Goal: Transaction & Acquisition: Purchase product/service

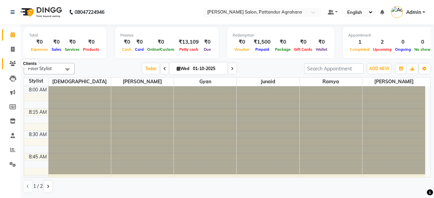
click at [14, 63] on icon at bounding box center [12, 63] width 6 height 5
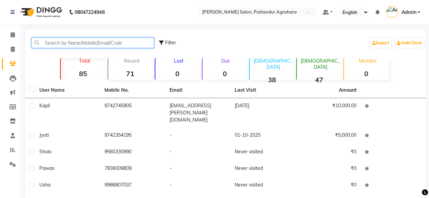
click at [96, 42] on input "text" at bounding box center [93, 43] width 122 height 11
paste input "08047224946"
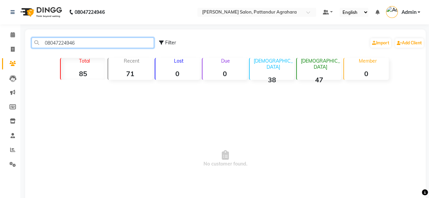
click at [45, 44] on input "08047224946" at bounding box center [93, 43] width 122 height 11
click at [48, 43] on input "08047224946" at bounding box center [93, 43] width 122 height 11
click at [51, 41] on input "8047224946" at bounding box center [93, 43] width 122 height 11
paste input "9961718169"
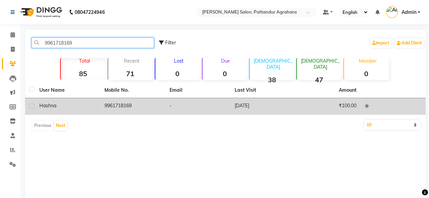
type input "9961718169"
click at [32, 107] on label at bounding box center [31, 106] width 5 height 5
click at [32, 107] on input "checkbox" at bounding box center [31, 106] width 4 height 4
checkbox input "true"
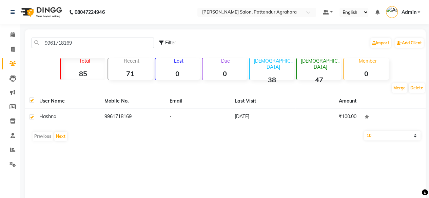
click at [45, 140] on div "Previous Next" at bounding box center [225, 136] width 395 height 11
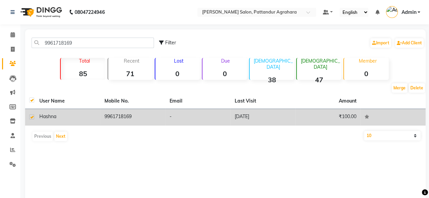
click at [130, 120] on td "9961718169" at bounding box center [132, 117] width 65 height 17
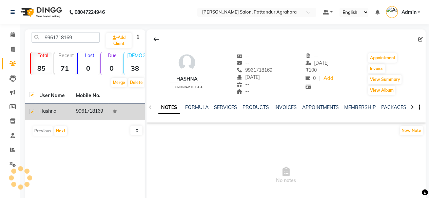
click at [130, 120] on td at bounding box center [126, 112] width 37 height 17
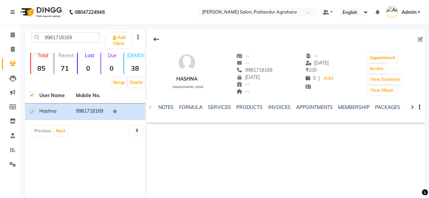
click at [97, 141] on div "9961718169 Add Client Total 85 Recent 71 Lost 0 Due 0 Male 38 Female 47 Member …" at bounding box center [85, 130] width 120 height 203
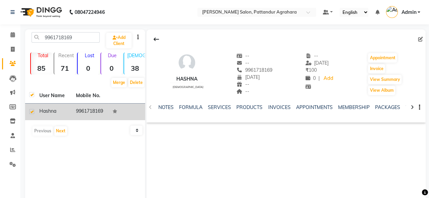
click at [31, 113] on label at bounding box center [31, 111] width 5 height 5
click at [31, 113] on input "checkbox" at bounding box center [31, 112] width 4 height 4
checkbox input "false"
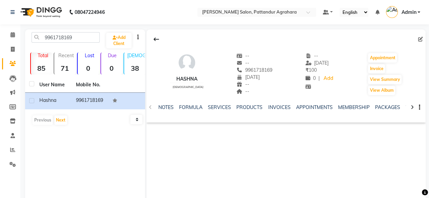
click at [103, 137] on div "9961718169 Add Client Total 85 Recent 71 Lost 0 Due 0 Male 38 Female 47 Member …" at bounding box center [85, 130] width 120 height 203
click at [158, 37] on icon at bounding box center [156, 39] width 5 height 5
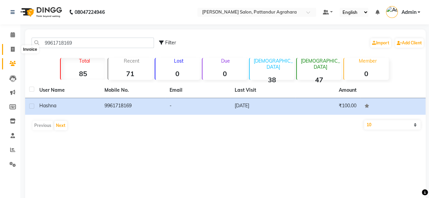
click at [10, 53] on span at bounding box center [13, 50] width 12 height 8
select select "service"
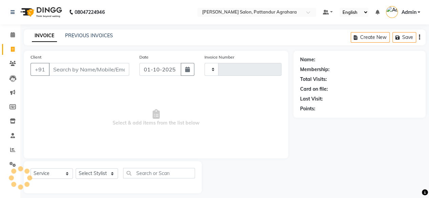
scroll to position [5, 0]
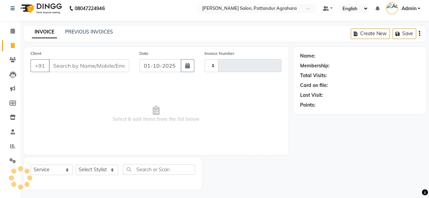
type input "0092"
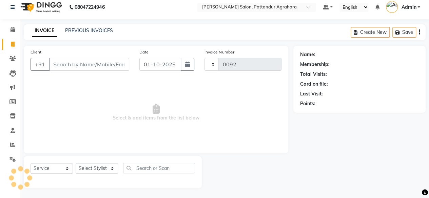
select select "9009"
click at [68, 67] on input "Client" at bounding box center [89, 64] width 80 height 13
click at [80, 32] on link "PREVIOUS INVOICES" at bounding box center [89, 30] width 48 height 6
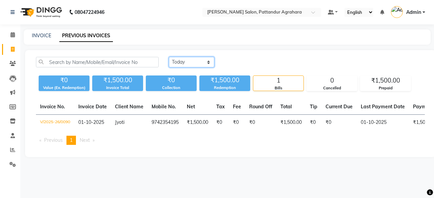
click at [209, 60] on select "Today Yesterday Custom Range" at bounding box center [191, 62] width 45 height 11
select select "range"
click at [169, 57] on select "Today Yesterday Custom Range" at bounding box center [191, 62] width 45 height 11
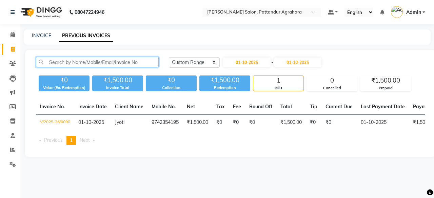
click at [113, 65] on input "text" at bounding box center [97, 62] width 123 height 11
paste input "9961718169"
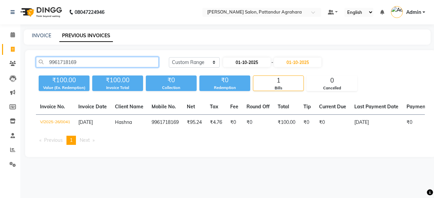
type input "9961718169"
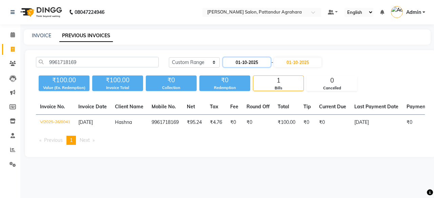
click at [262, 64] on input "01-10-2025" at bounding box center [246, 62] width 47 height 9
select select "10"
select select "2025"
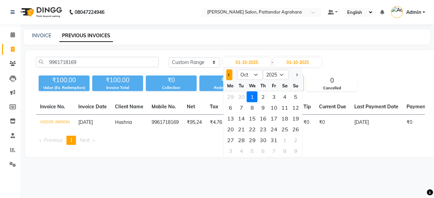
click at [228, 74] on span "Previous month" at bounding box center [229, 75] width 3 height 3
select select "9"
click at [231, 97] on div "1" at bounding box center [230, 97] width 11 height 11
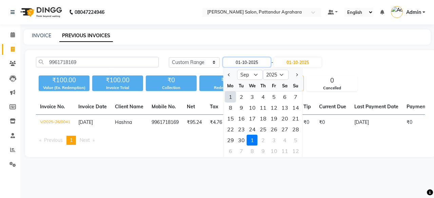
type input "01-09-2025"
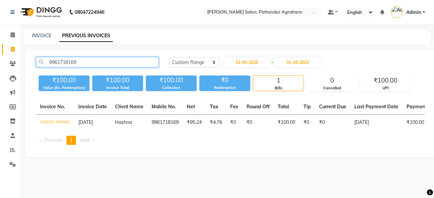
click at [82, 64] on input "9961718169" at bounding box center [97, 62] width 123 height 11
type input "9"
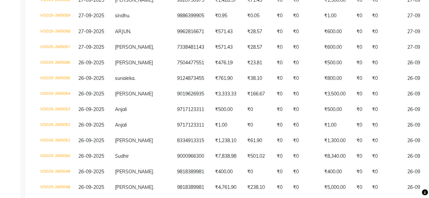
scroll to position [624, 0]
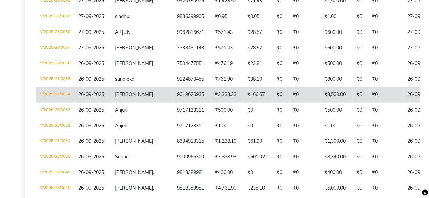
click at [173, 93] on td "9019626935" at bounding box center [192, 95] width 38 height 16
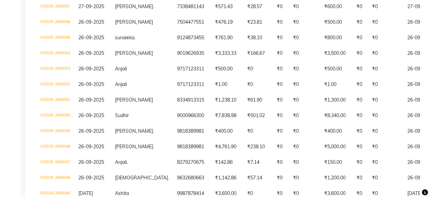
scroll to position [658, 0]
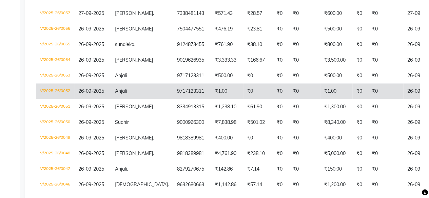
click at [352, 84] on td "₹0" at bounding box center [360, 92] width 16 height 16
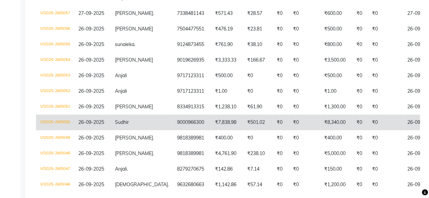
click at [173, 115] on td "9000966300" at bounding box center [192, 123] width 38 height 16
click at [211, 120] on td "₹7,838.98" at bounding box center [227, 123] width 32 height 16
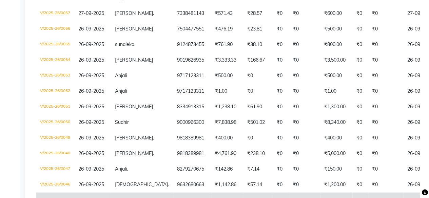
click at [173, 196] on td "9987878414" at bounding box center [192, 201] width 38 height 16
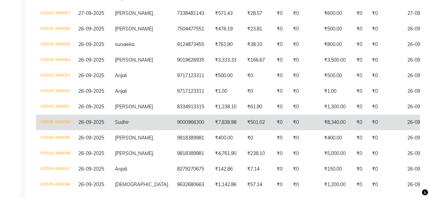
click at [173, 118] on td "9000966300" at bounding box center [192, 123] width 38 height 16
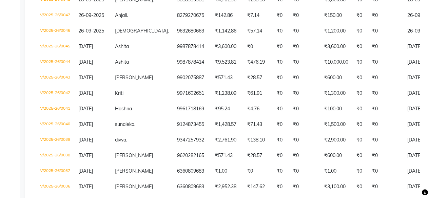
scroll to position [825, 0]
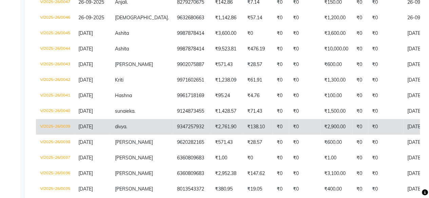
click at [321, 119] on td "₹2,900.00" at bounding box center [336, 127] width 32 height 16
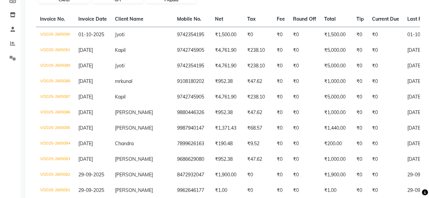
scroll to position [0, 0]
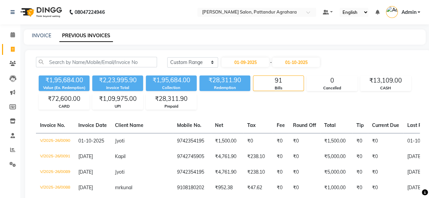
click at [12, 45] on link "Invoice" at bounding box center [10, 49] width 16 height 11
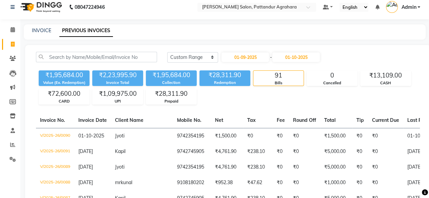
select select "9009"
select select "service"
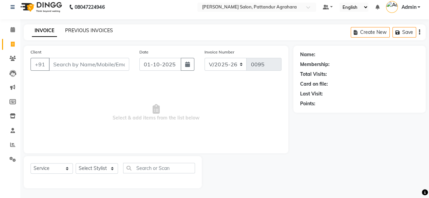
click at [87, 32] on link "PREVIOUS INVOICES" at bounding box center [89, 30] width 48 height 6
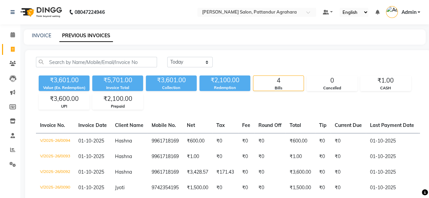
click at [224, 85] on div "Redemption" at bounding box center [224, 88] width 51 height 6
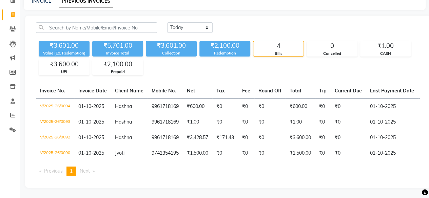
click at [55, 174] on span "Previous page" at bounding box center [53, 171] width 19 height 6
click at [90, 172] on span "Next page" at bounding box center [85, 171] width 10 height 6
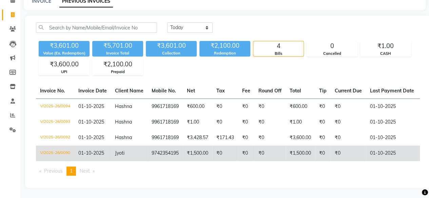
click at [56, 147] on td "V/2025-26/0090" at bounding box center [55, 154] width 38 height 16
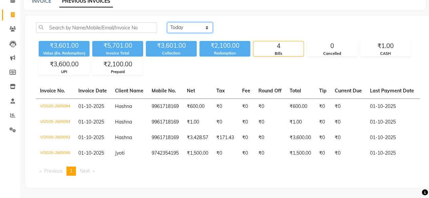
click at [206, 25] on select "Today Yesterday Custom Range" at bounding box center [189, 27] width 45 height 11
select select "yesterday"
click at [167, 22] on select "Today Yesterday Custom Range" at bounding box center [189, 27] width 45 height 11
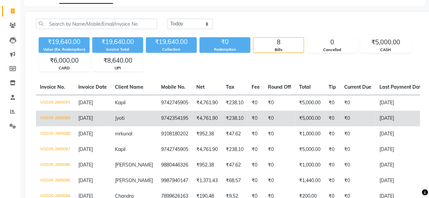
click at [366, 120] on td "₹0" at bounding box center [357, 119] width 35 height 16
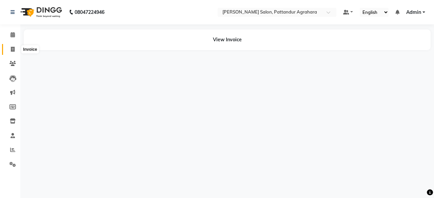
click at [12, 47] on icon at bounding box center [13, 49] width 4 height 5
select select "service"
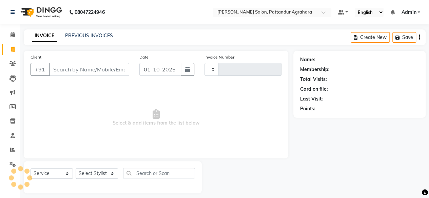
type input "0094"
select select "9009"
click at [59, 69] on input "Client" at bounding box center [89, 69] width 80 height 13
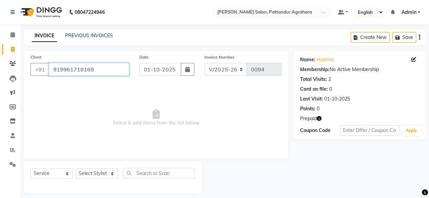
click at [98, 66] on input "919961718169" at bounding box center [89, 69] width 80 height 13
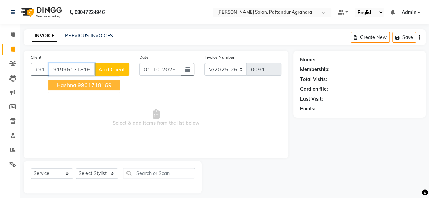
click at [83, 87] on ngb-highlight "9961718169" at bounding box center [95, 85] width 34 height 7
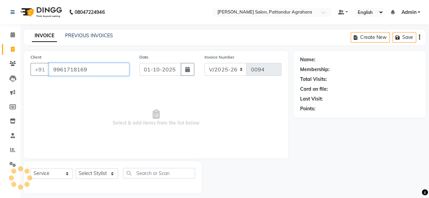
type input "9961718169"
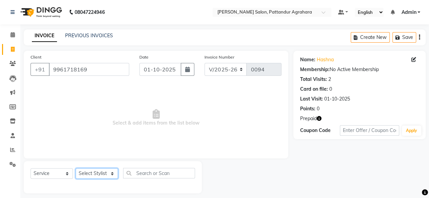
click at [88, 174] on select "Select Stylist Admin Ashmita Gyan Junaid Krishna Nasir Ramya Shushmita Sindhu G…" at bounding box center [97, 173] width 42 height 11
select select "91496"
click at [76, 168] on select "Select Stylist Admin Ashmita Gyan Junaid Krishna Nasir Ramya Shushmita Sindhu G…" at bounding box center [97, 173] width 42 height 11
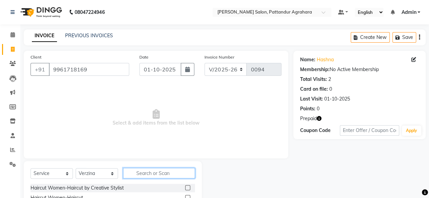
click at [138, 175] on input "text" at bounding box center [159, 173] width 72 height 11
type input "saree"
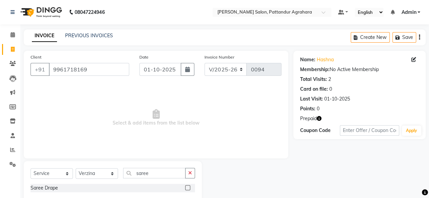
click at [190, 188] on label at bounding box center [187, 187] width 5 height 5
click at [189, 188] on input "checkbox" at bounding box center [187, 188] width 4 height 4
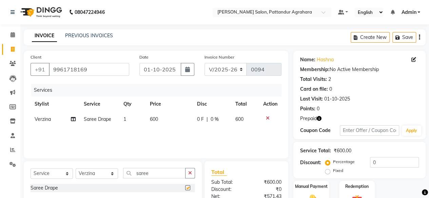
checkbox input "false"
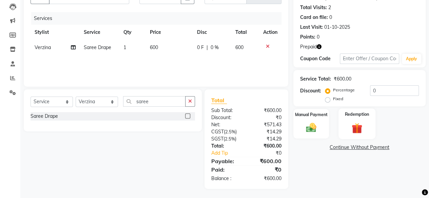
click at [357, 122] on img at bounding box center [356, 128] width 17 height 13
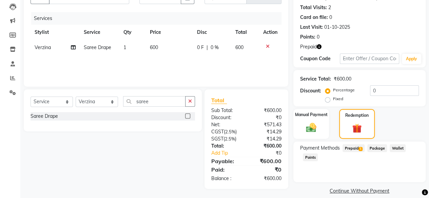
click at [353, 148] on span "Prepaid 1" at bounding box center [353, 148] width 22 height 8
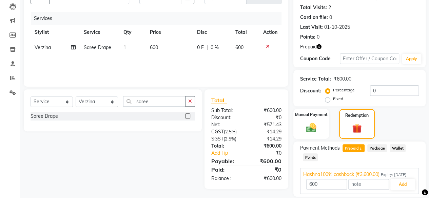
scroll to position [101, 0]
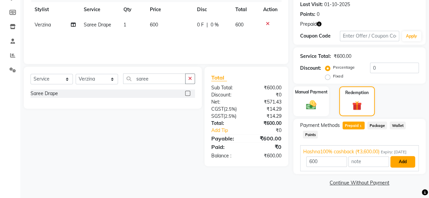
click at [403, 162] on button "Add" at bounding box center [402, 162] width 25 height 12
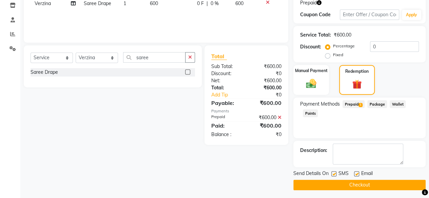
scroll to position [118, 0]
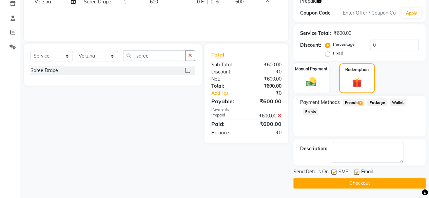
click at [379, 183] on button "Checkout" at bounding box center [359, 183] width 132 height 11
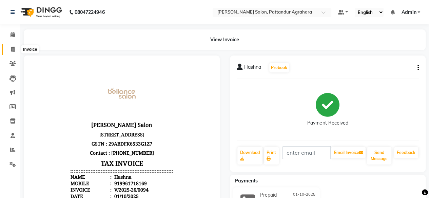
click at [15, 50] on span at bounding box center [13, 50] width 12 height 8
select select "service"
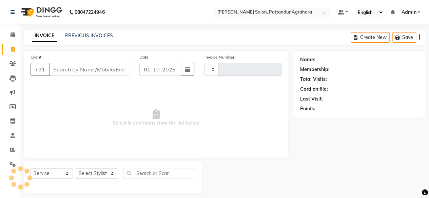
scroll to position [5, 0]
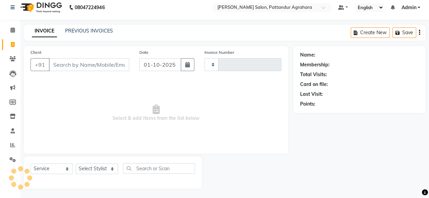
type input "0095"
select select "9009"
click at [60, 62] on input "Client" at bounding box center [89, 64] width 80 height 13
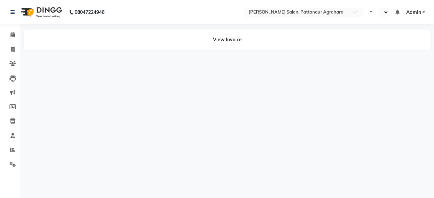
select select "en"
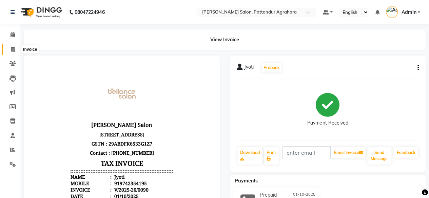
click at [14, 46] on span at bounding box center [13, 50] width 12 height 8
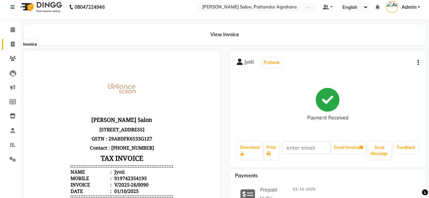
select select "service"
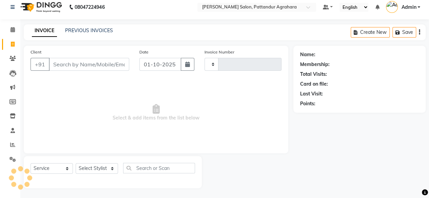
type input "0095"
select select "9009"
click at [13, 32] on icon at bounding box center [13, 29] width 4 height 5
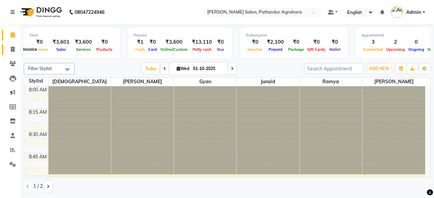
click at [12, 48] on icon at bounding box center [13, 49] width 4 height 5
select select "service"
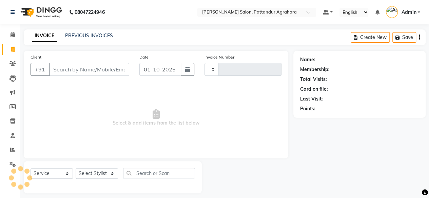
type input "0095"
select select "9009"
click at [12, 48] on icon at bounding box center [13, 49] width 4 height 5
select select "service"
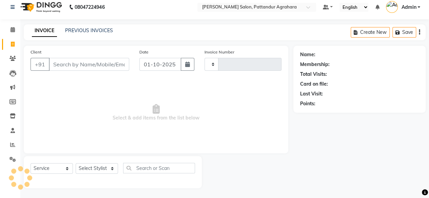
type input "0095"
select select "9009"
click at [87, 34] on div "INVOICE PREVIOUS INVOICES" at bounding box center [72, 31] width 97 height 8
click at [86, 29] on link "PREVIOUS INVOICES" at bounding box center [89, 30] width 48 height 6
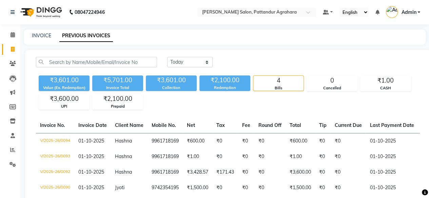
click at [428, 182] on div "Today Yesterday Custom Range ₹3,601.00 Value (Ex. Redemption) ₹5,701.00 Invoice…" at bounding box center [227, 136] width 405 height 173
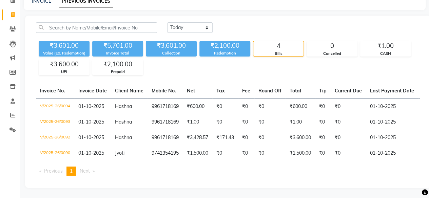
scroll to position [39, 0]
drag, startPoint x: 428, startPoint y: 182, endPoint x: 291, endPoint y: 168, distance: 137.7
click at [291, 168] on div "Today Yesterday Custom Range ₹3,601.00 Value (Ex. Redemption) ₹5,701.00 Invoice…" at bounding box center [227, 102] width 405 height 173
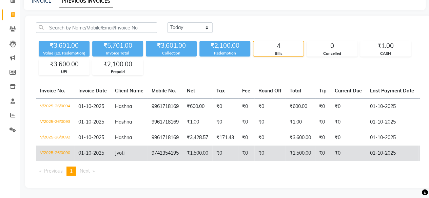
click at [167, 151] on td "9742354195" at bounding box center [164, 154] width 35 height 16
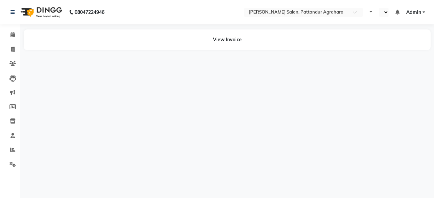
select select "en"
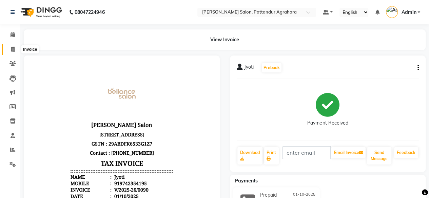
click at [14, 51] on icon at bounding box center [13, 49] width 4 height 5
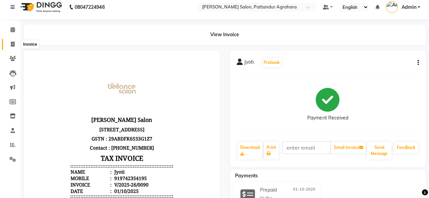
select select "9009"
select select "service"
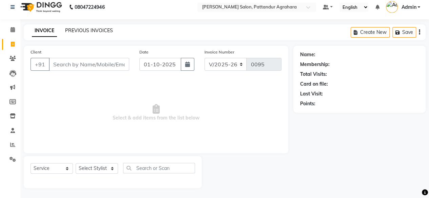
click at [88, 33] on link "PREVIOUS INVOICES" at bounding box center [89, 30] width 48 height 6
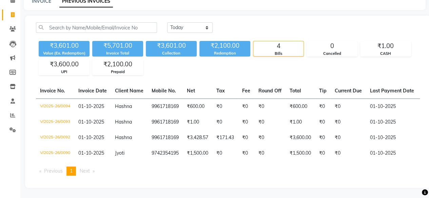
scroll to position [38, 0]
click at [266, 51] on div "Bills" at bounding box center [278, 54] width 50 height 6
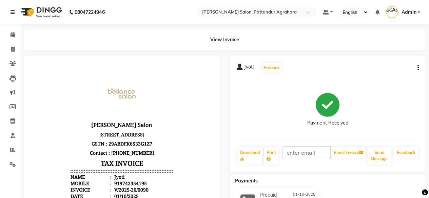
click at [124, 158] on p "Contact : [PHONE_NUMBER]" at bounding box center [121, 152] width 102 height 9
copy p "8586060060"
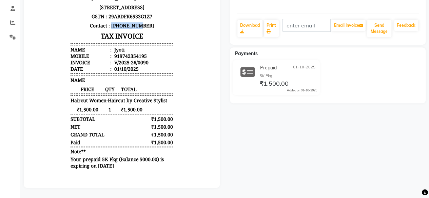
scroll to position [132, 0]
click at [123, 59] on div "919742354195" at bounding box center [130, 56] width 34 height 6
copy div "919742354195"
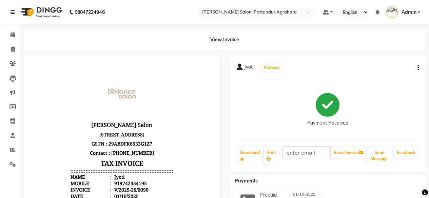
click at [418, 68] on icon "button" at bounding box center [417, 68] width 1 height 0
click at [404, 96] on div "Payment Received" at bounding box center [328, 109] width 182 height 51
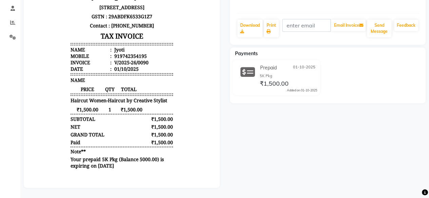
scroll to position [132, 0]
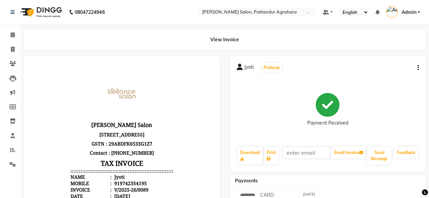
scroll to position [155, 0]
click at [418, 68] on icon "button" at bounding box center [417, 68] width 1 height 0
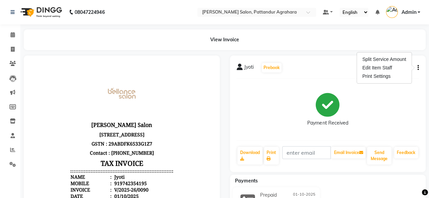
click at [391, 96] on div "Payment Received" at bounding box center [328, 109] width 182 height 51
click at [241, 68] on icon at bounding box center [240, 67] width 6 height 7
click at [248, 67] on span "Jyoti" at bounding box center [248, 68] width 9 height 9
click at [13, 62] on icon at bounding box center [12, 63] width 6 height 5
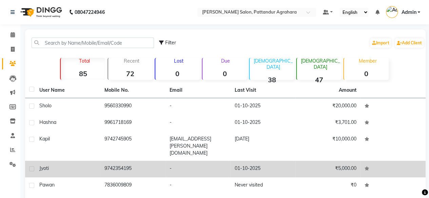
click at [44, 165] on span "Jyoti" at bounding box center [43, 168] width 9 height 6
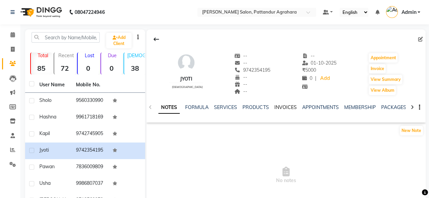
click at [278, 109] on link "INVOICES" at bounding box center [285, 107] width 22 height 6
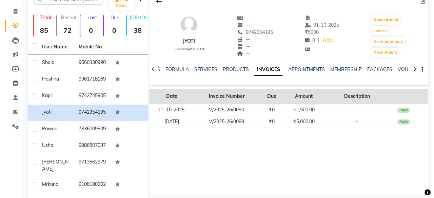
scroll to position [56, 0]
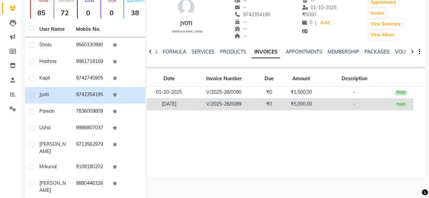
click at [173, 104] on td "30-09-2025" at bounding box center [168, 104] width 45 height 12
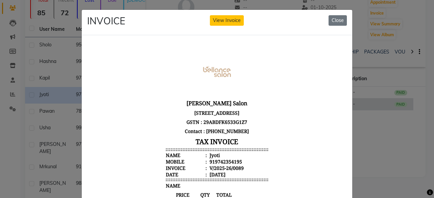
scroll to position [0, 0]
click at [230, 24] on button "View Invoice" at bounding box center [227, 20] width 34 height 11
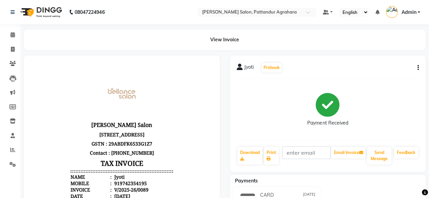
click at [417, 68] on icon "button" at bounding box center [417, 68] width 1 height 0
click at [402, 90] on div "Payment Received" at bounding box center [328, 109] width 182 height 51
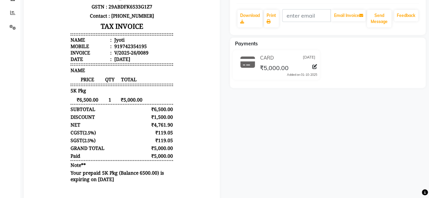
scroll to position [139, 0]
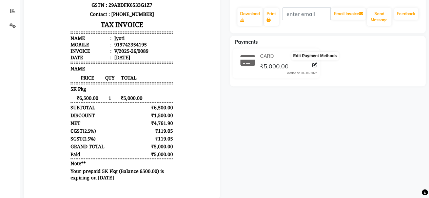
click at [315, 67] on span at bounding box center [314, 65] width 5 height 7
select select "2"
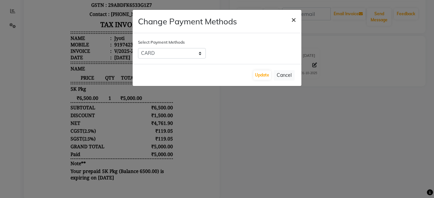
click at [294, 23] on span "×" at bounding box center [293, 19] width 5 height 10
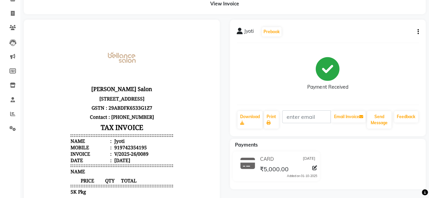
scroll to position [0, 0]
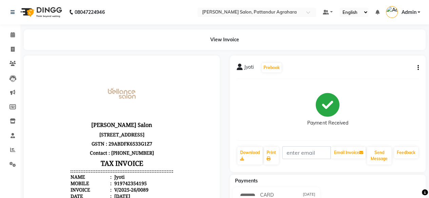
click at [132, 187] on div "919742354195" at bounding box center [130, 183] width 34 height 6
copy div "919742354195"
click at [14, 64] on icon at bounding box center [12, 63] width 6 height 5
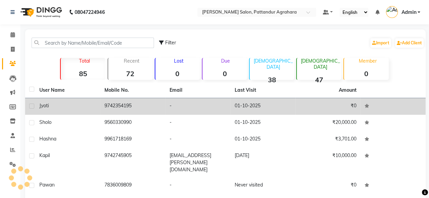
click at [47, 107] on span "Jyoti" at bounding box center [43, 106] width 9 height 6
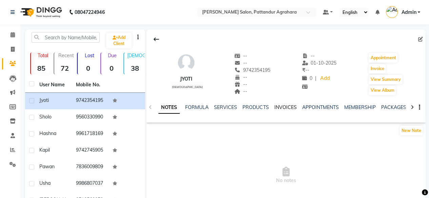
click at [282, 109] on link "INVOICES" at bounding box center [285, 107] width 22 height 6
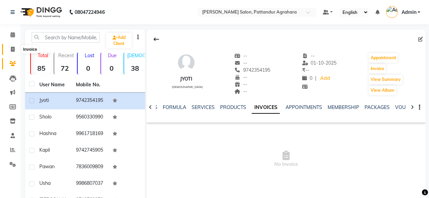
click at [14, 50] on icon at bounding box center [13, 49] width 4 height 5
select select "9009"
select select "service"
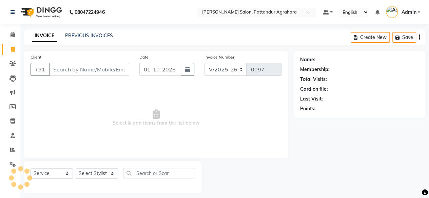
scroll to position [5, 0]
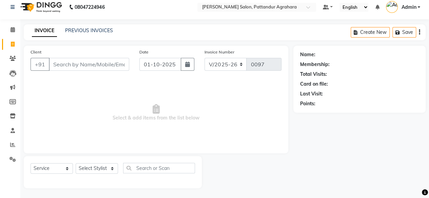
click at [66, 66] on input "Client" at bounding box center [89, 64] width 80 height 13
paste input "919742354195"
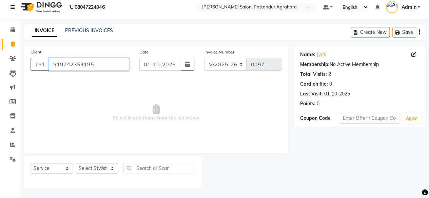
click at [96, 62] on input "919742354195" at bounding box center [89, 64] width 80 height 13
click at [58, 64] on input "919742354195" at bounding box center [89, 64] width 80 height 13
click at [88, 66] on input "9742354195" at bounding box center [89, 64] width 80 height 13
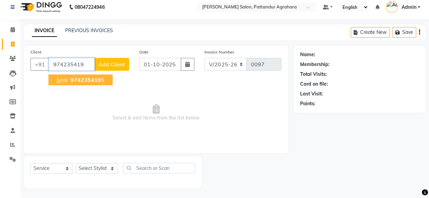
click at [92, 77] on span "974235419" at bounding box center [85, 80] width 31 height 7
type input "9742354195"
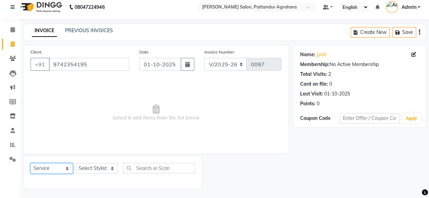
click at [69, 169] on select "Select Service Product Membership Package Voucher Prepaid Gift Card" at bounding box center [52, 168] width 42 height 11
select select "P"
click at [31, 163] on select "Select Service Product Membership Package Voucher Prepaid Gift Card" at bounding box center [52, 168] width 42 height 11
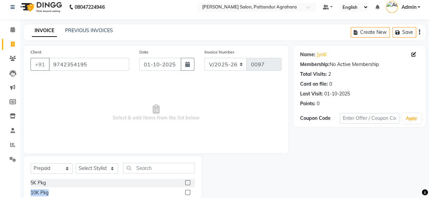
drag, startPoint x: 182, startPoint y: 189, endPoint x: 182, endPoint y: 182, distance: 6.8
click at [185, 182] on label at bounding box center [187, 182] width 5 height 5
click at [185, 182] on input "checkbox" at bounding box center [187, 183] width 4 height 4
checkbox input "false"
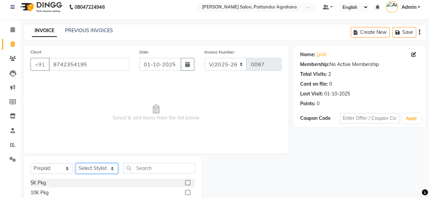
click at [109, 168] on select "Select Stylist Admin Ashmita Gyan Junaid Krishna Nasir Ramya Shushmita Sindhu G…" at bounding box center [97, 168] width 42 height 11
select select "91496"
click at [76, 163] on select "Select Stylist Admin Ashmita Gyan Junaid Krishna Nasir Ramya Shushmita Sindhu G…" at bounding box center [97, 168] width 42 height 11
click at [185, 181] on label at bounding box center [187, 182] width 5 height 5
click at [185, 181] on input "checkbox" at bounding box center [187, 183] width 4 height 4
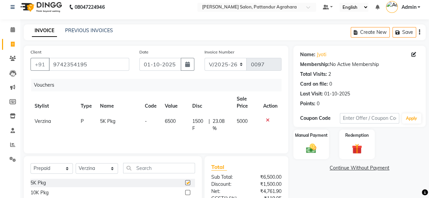
checkbox input "false"
click at [313, 140] on div "Manual Payment" at bounding box center [310, 144] width 37 height 31
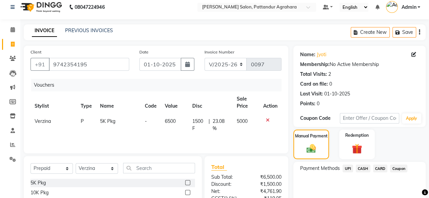
click at [379, 168] on span "CARD" at bounding box center [380, 169] width 15 height 8
click at [347, 168] on span "UPI" at bounding box center [347, 169] width 11 height 8
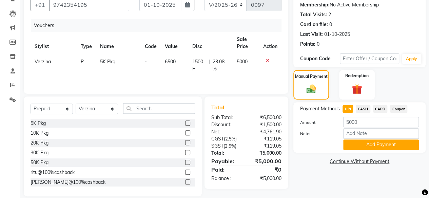
scroll to position [64, 0]
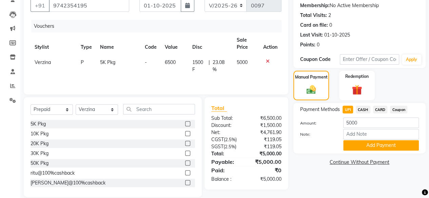
click at [381, 108] on span "CARD" at bounding box center [380, 110] width 15 height 8
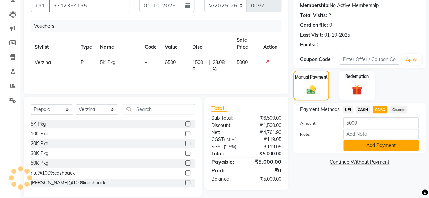
click at [373, 143] on button "Add Payment" at bounding box center [381, 145] width 76 height 11
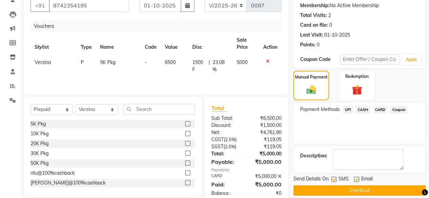
click at [356, 188] on button "Checkout" at bounding box center [359, 190] width 132 height 11
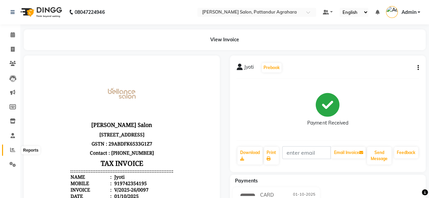
click at [12, 150] on icon at bounding box center [12, 149] width 5 height 5
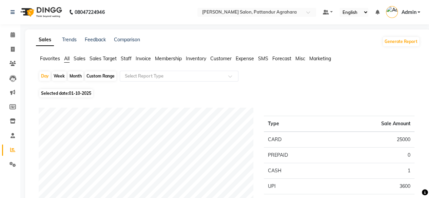
click at [83, 59] on span "Sales" at bounding box center [80, 59] width 12 height 6
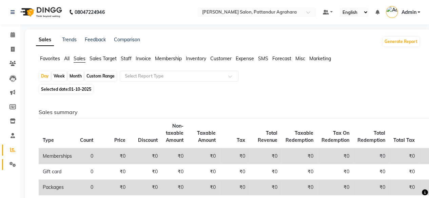
click at [13, 159] on link "Settings" at bounding box center [10, 164] width 16 height 11
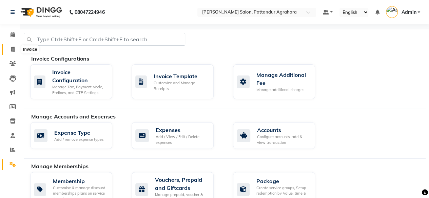
click at [12, 48] on icon at bounding box center [13, 49] width 4 height 5
select select "9009"
select select "service"
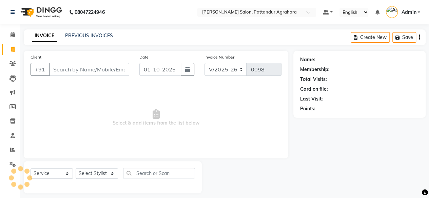
scroll to position [5, 0]
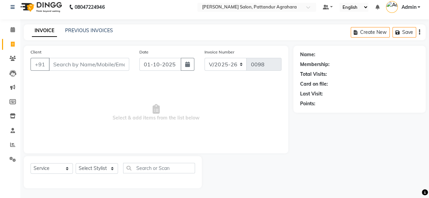
click at [62, 65] on input "Client" at bounding box center [89, 64] width 80 height 13
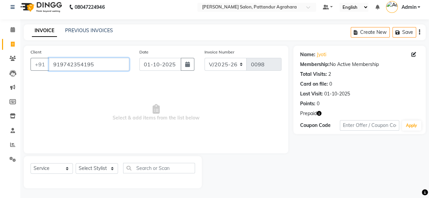
click at [100, 63] on input "919742354195" at bounding box center [89, 64] width 80 height 13
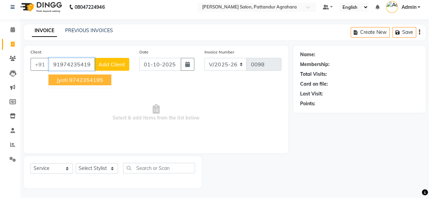
click at [92, 81] on ngb-highlight "9742354195" at bounding box center [86, 80] width 34 height 7
type input "9742354195"
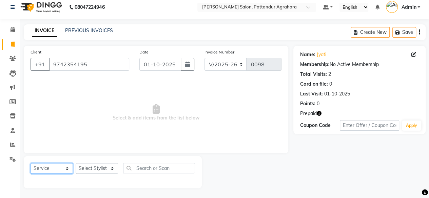
click at [66, 171] on select "Select Service Product Membership Package Voucher Prepaid Gift Card" at bounding box center [52, 168] width 42 height 11
click at [79, 182] on div "Select Service Product Membership Package Voucher Prepaid Gift Card Select Styl…" at bounding box center [113, 172] width 178 height 32
click at [112, 169] on select "Select Stylist Admin Ashmita Gyan Junaid Krishna Nasir Ramya Shushmita Sindhu G…" at bounding box center [97, 168] width 42 height 11
select select "91496"
click at [76, 163] on select "Select Stylist Admin Ashmita Gyan Junaid Krishna Nasir Ramya Shushmita Sindhu G…" at bounding box center [97, 168] width 42 height 11
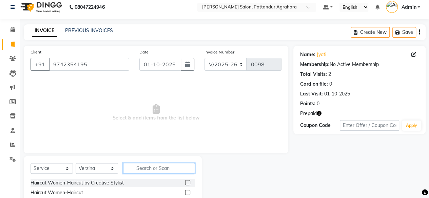
click at [141, 168] on input "text" at bounding box center [159, 168] width 72 height 11
click at [185, 192] on label at bounding box center [187, 192] width 5 height 5
click at [185, 192] on input "checkbox" at bounding box center [187, 193] width 4 height 4
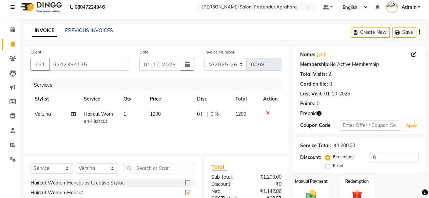
checkbox input "false"
click at [268, 111] on icon at bounding box center [268, 113] width 4 height 5
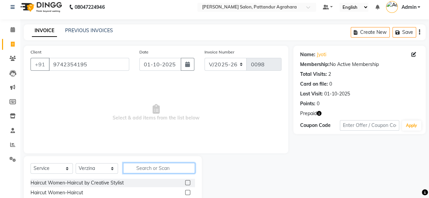
click at [136, 168] on input "text" at bounding box center [159, 168] width 72 height 11
type input "h"
click at [185, 180] on label at bounding box center [187, 182] width 5 height 5
click at [185, 181] on input "checkbox" at bounding box center [187, 183] width 4 height 4
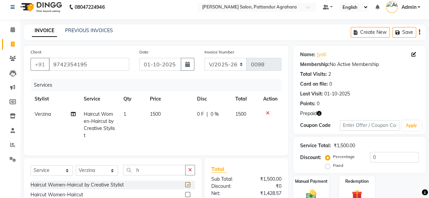
checkbox input "false"
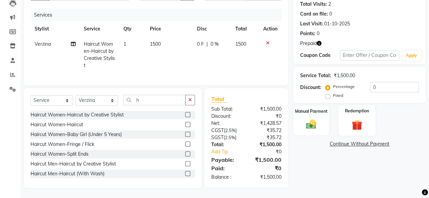
click at [359, 118] on img at bounding box center [356, 124] width 17 height 13
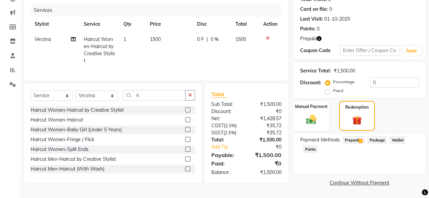
click at [352, 139] on span "Prepaid 1" at bounding box center [353, 140] width 22 height 8
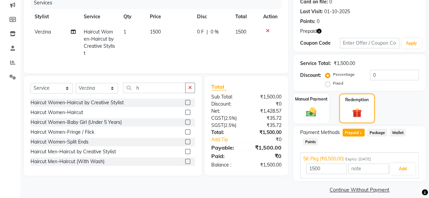
scroll to position [94, 0]
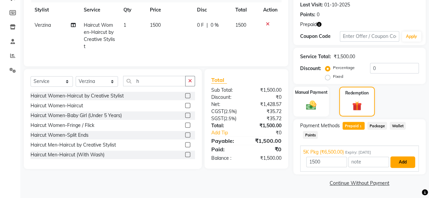
click at [407, 164] on button "Add" at bounding box center [402, 163] width 25 height 12
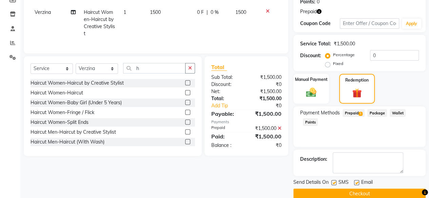
scroll to position [118, 0]
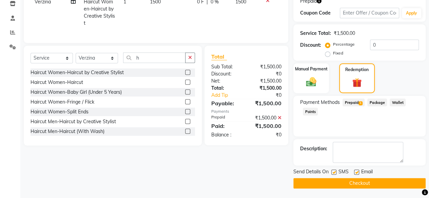
click at [359, 183] on button "Checkout" at bounding box center [359, 183] width 132 height 11
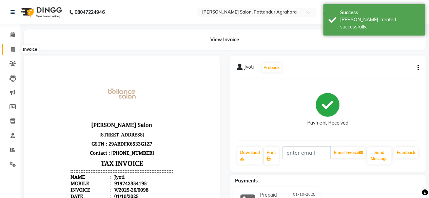
click at [11, 47] on icon at bounding box center [13, 49] width 4 height 5
select select "service"
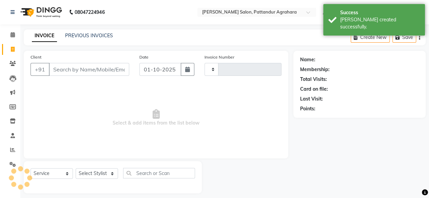
type input "0099"
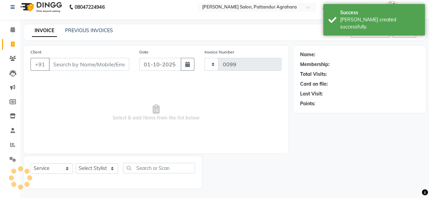
select select "9009"
click at [73, 29] on link "PREVIOUS INVOICES" at bounding box center [89, 30] width 48 height 6
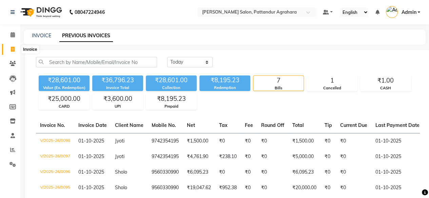
click at [14, 48] on icon at bounding box center [13, 49] width 4 height 5
select select "service"
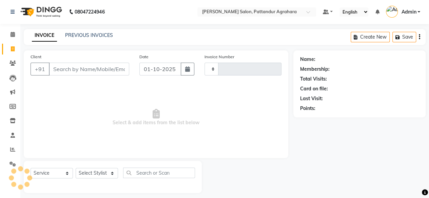
type input "0099"
select select "9009"
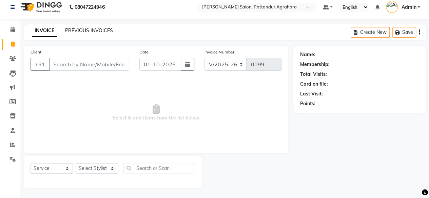
click at [78, 28] on link "PREVIOUS INVOICES" at bounding box center [89, 30] width 48 height 6
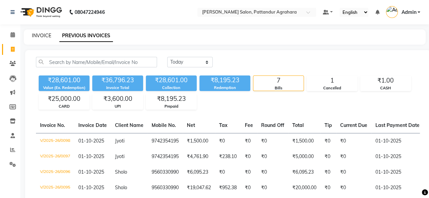
click at [36, 35] on link "INVOICE" at bounding box center [41, 36] width 19 height 6
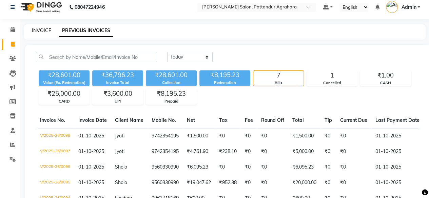
select select "9009"
select select "service"
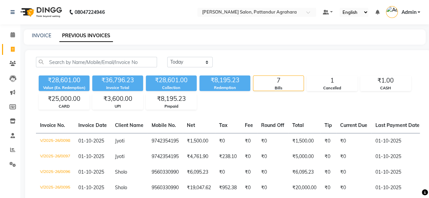
click at [271, 86] on div "Bills" at bounding box center [278, 88] width 50 height 6
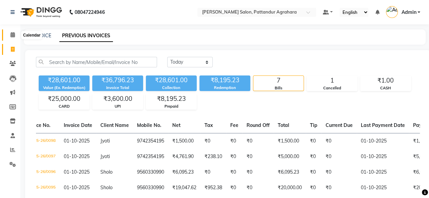
click at [14, 36] on icon at bounding box center [13, 34] width 4 height 5
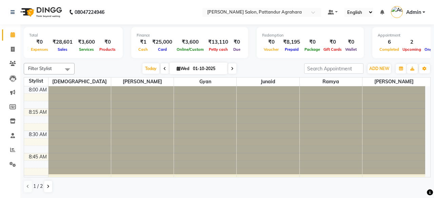
click at [231, 69] on icon at bounding box center [232, 69] width 3 height 4
type input "02-10-2025"
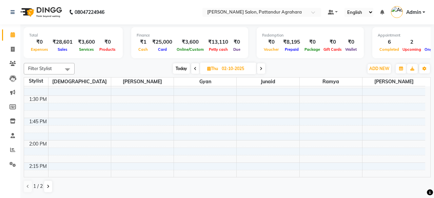
scroll to position [403, 0]
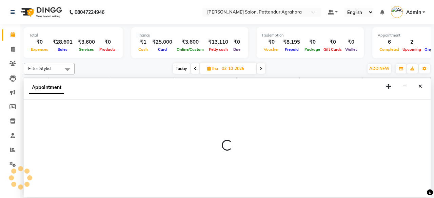
select select "91493"
select select "tentative"
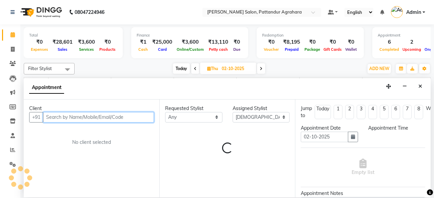
select select "780"
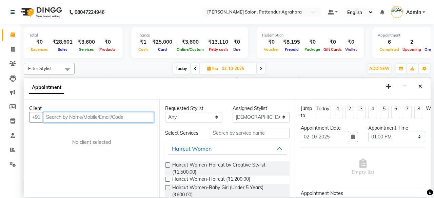
click at [62, 116] on input "text" at bounding box center [98, 117] width 111 height 11
type input "8558067075"
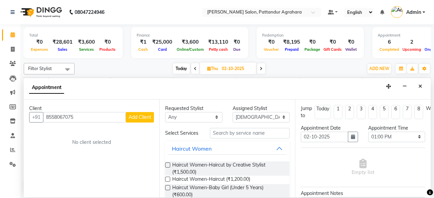
click at [137, 118] on span "Add Client" at bounding box center [139, 117] width 23 height 6
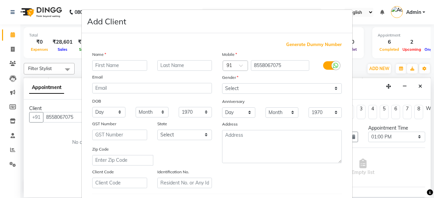
click at [113, 65] on input "text" at bounding box center [119, 65] width 55 height 11
type input "Sahil"
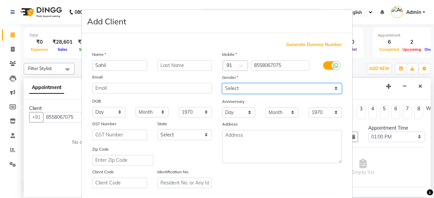
click at [240, 88] on select "Select Male Female Other Prefer Not To Say" at bounding box center [282, 88] width 120 height 11
select select "male"
click at [222, 83] on select "Select Male Female Other Prefer Not To Say" at bounding box center [282, 88] width 120 height 11
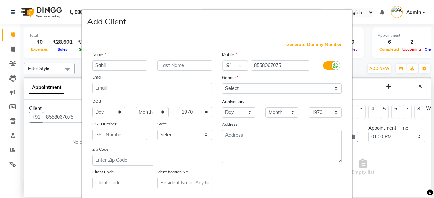
scroll to position [113, 0]
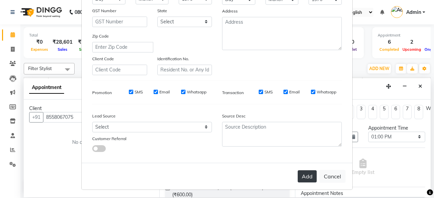
click at [304, 177] on button "Add" at bounding box center [307, 176] width 19 height 12
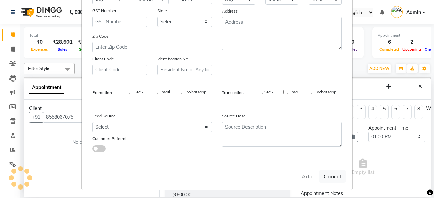
select select
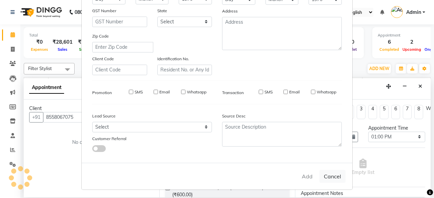
select select
checkbox input "false"
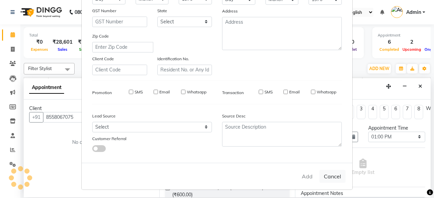
checkbox input "false"
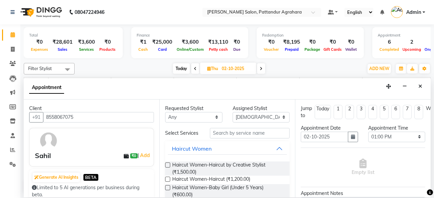
scroll to position [78, 0]
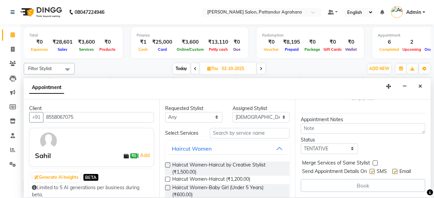
click at [295, 185] on div "Jump to Today 1 2 3 4 5 6 7 8 Weeks Appointment Date 02-10-2025 Appointment Tim…" at bounding box center [363, 149] width 136 height 98
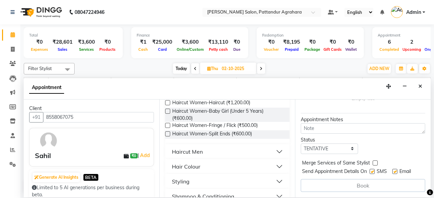
scroll to position [76, 0]
click at [273, 151] on button "Haircut Men" at bounding box center [227, 152] width 119 height 12
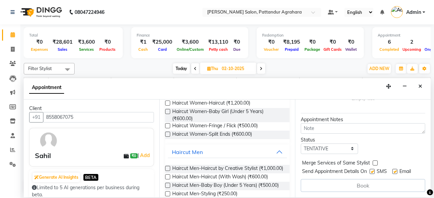
click at [427, 190] on icon at bounding box center [430, 193] width 6 height 6
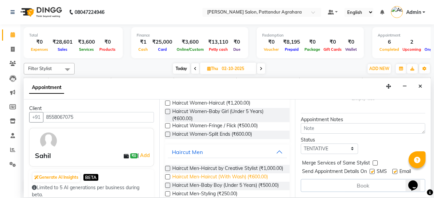
click at [254, 181] on span "Haircut Men-Haircut (With Wash) (₹600.00)" at bounding box center [220, 178] width 96 height 8
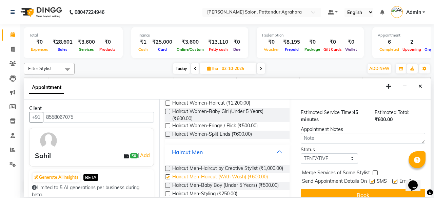
checkbox input "false"
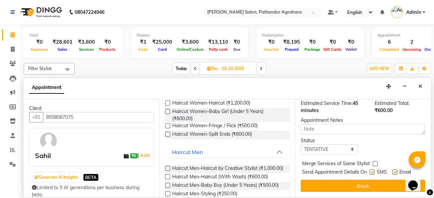
scroll to position [99, 0]
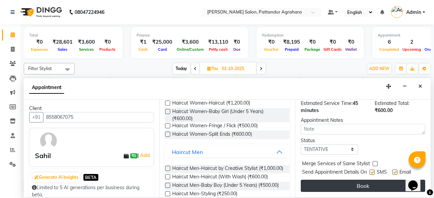
click at [357, 181] on button "Book" at bounding box center [363, 186] width 124 height 12
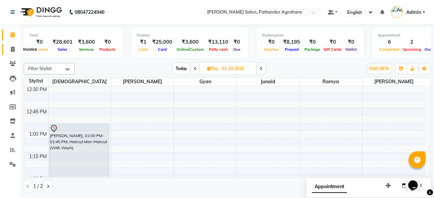
click at [14, 49] on icon at bounding box center [13, 49] width 4 height 5
select select "service"
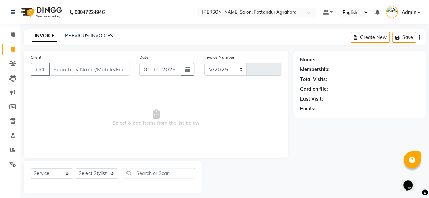
select select "9009"
type input "0099"
click at [73, 71] on input "Client" at bounding box center [89, 69] width 80 height 13
type input "9830247993"
click at [101, 71] on span "Add Client" at bounding box center [111, 69] width 27 height 7
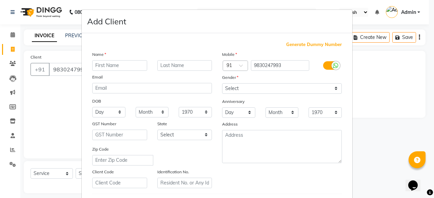
click at [101, 65] on input "text" at bounding box center [119, 65] width 55 height 11
type input "Vineet"
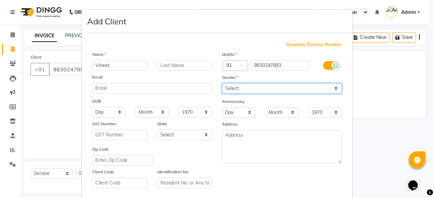
click at [257, 88] on select "Select Male Female Other Prefer Not To Say" at bounding box center [282, 88] width 120 height 11
select select "male"
click at [222, 83] on select "Select Male Female Other Prefer Not To Say" at bounding box center [282, 88] width 120 height 11
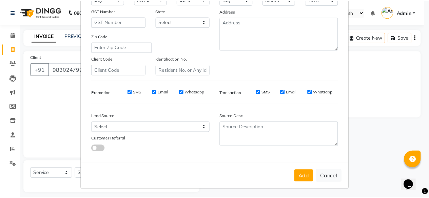
scroll to position [113, 0]
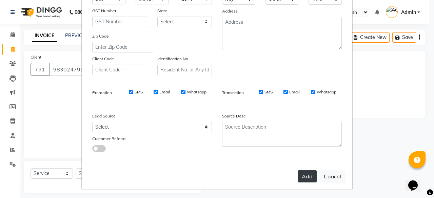
click at [306, 175] on button "Add" at bounding box center [307, 176] width 19 height 12
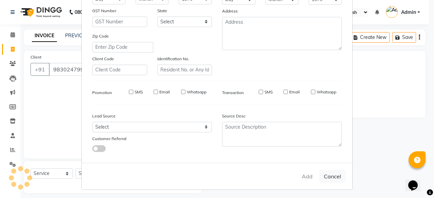
select select
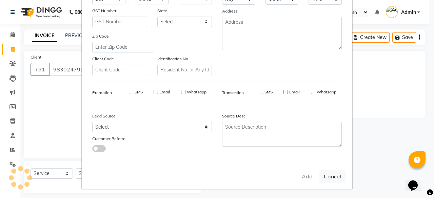
select select
checkbox input "false"
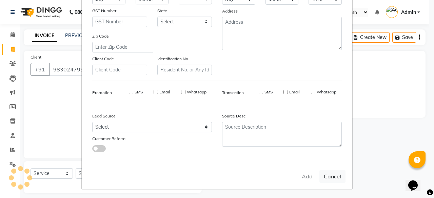
checkbox input "false"
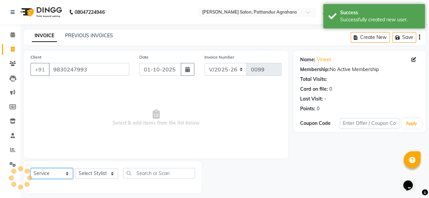
click at [55, 176] on select "Select Service Product Membership Package Voucher Prepaid Gift Card" at bounding box center [52, 173] width 42 height 11
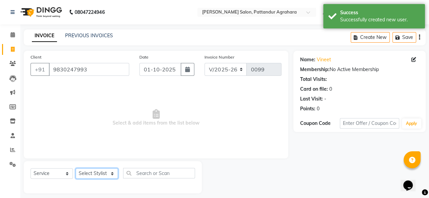
click at [92, 174] on select "Select Stylist Admin Ashmita Gyan Junaid Krishna Nasir Ramya Shushmita Sindhu G…" at bounding box center [97, 173] width 42 height 11
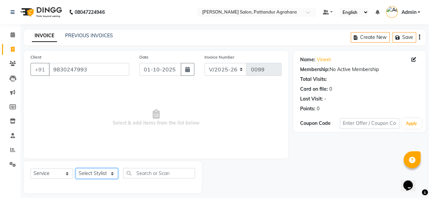
click at [100, 175] on select "Select Stylist Admin Ashmita Gyan Junaid Krishna Nasir Ramya Shushmita Sindhu G…" at bounding box center [97, 173] width 42 height 11
select select "93311"
click at [76, 168] on select "Select Stylist Admin Ashmita Gyan Junaid Krishna Nasir Ramya Shushmita Sindhu G…" at bounding box center [97, 173] width 42 height 11
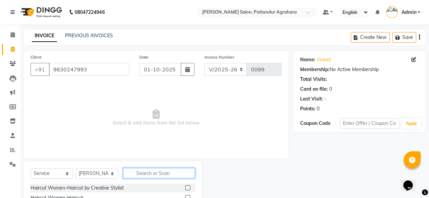
click at [146, 173] on input "text" at bounding box center [159, 173] width 72 height 11
type input "sig"
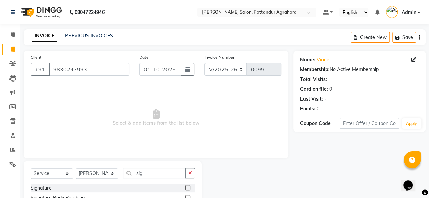
click at [188, 187] on label at bounding box center [187, 187] width 5 height 5
click at [188, 187] on input "checkbox" at bounding box center [187, 188] width 4 height 4
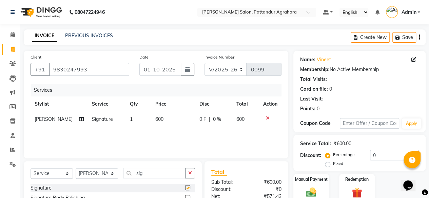
checkbox input "false"
click at [149, 175] on input "sig" at bounding box center [154, 173] width 62 height 11
type input "s"
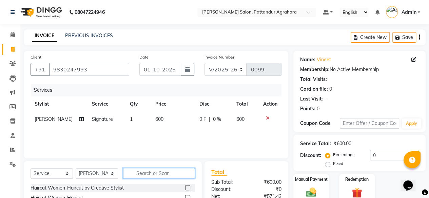
scroll to position [73, 0]
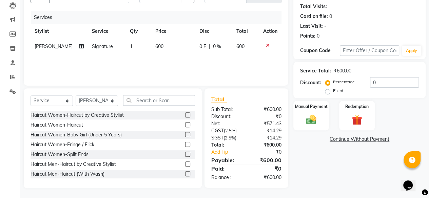
click at [185, 173] on label at bounding box center [187, 173] width 5 height 5
click at [185, 173] on input "checkbox" at bounding box center [187, 174] width 4 height 4
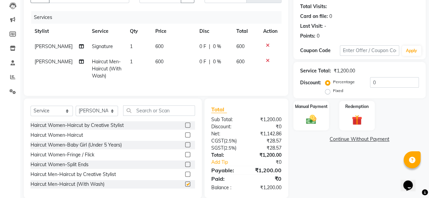
checkbox input "false"
click at [150, 116] on input "text" at bounding box center [159, 110] width 72 height 11
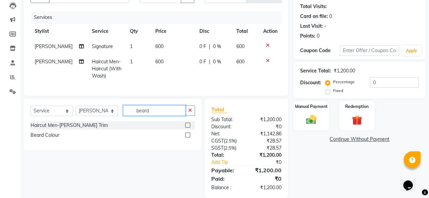
type input "beard"
click at [188, 128] on label at bounding box center [187, 125] width 5 height 5
click at [188, 128] on input "checkbox" at bounding box center [187, 125] width 4 height 4
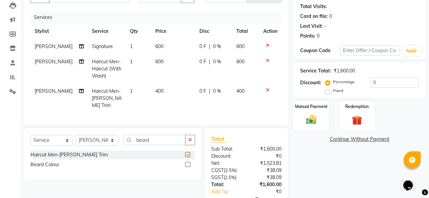
checkbox input "false"
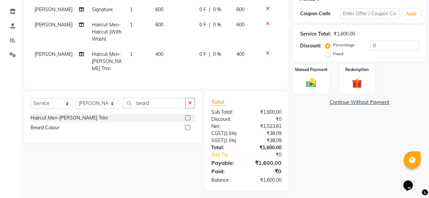
scroll to position [0, 0]
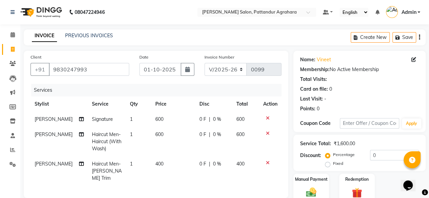
click at [214, 120] on span "0 %" at bounding box center [217, 119] width 8 height 7
select select "93311"
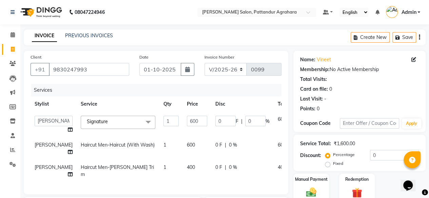
click at [236, 120] on span "F" at bounding box center [237, 121] width 3 height 7
click at [215, 120] on input "0" at bounding box center [225, 121] width 20 height 11
type input "20"
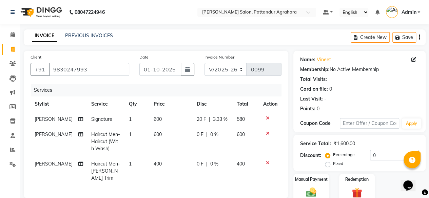
click at [226, 179] on div "Services Stylist Service Qty Price Disc Total Action Nasir Signature 1 600 20 F…" at bounding box center [156, 137] width 251 height 107
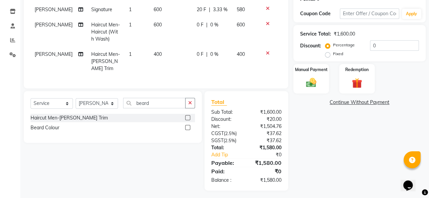
scroll to position [110, 0]
click at [225, 12] on div "20 F | 3.33 %" at bounding box center [213, 9] width 32 height 7
select select "93311"
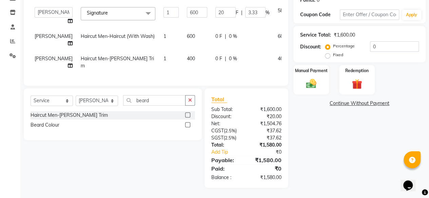
click at [245, 12] on input "3.33" at bounding box center [255, 12] width 20 height 11
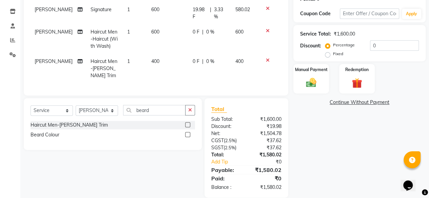
click at [214, 11] on span "3.33 %" at bounding box center [220, 13] width 13 height 14
select select "93311"
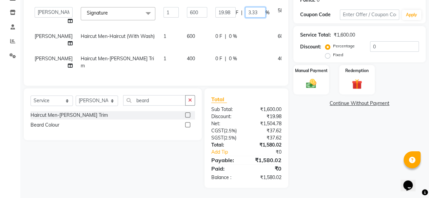
click at [245, 11] on input "3.33" at bounding box center [255, 12] width 20 height 11
type input "20"
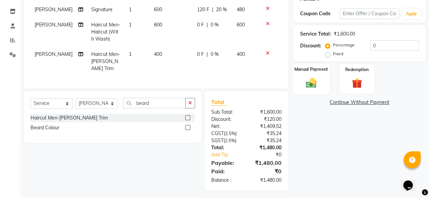
click at [313, 80] on img at bounding box center [310, 83] width 17 height 12
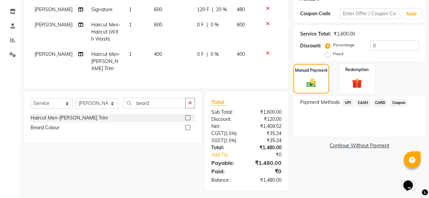
click at [364, 104] on span "CASH" at bounding box center [363, 103] width 15 height 8
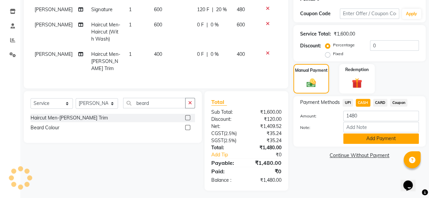
click at [368, 141] on button "Add Payment" at bounding box center [381, 139] width 76 height 11
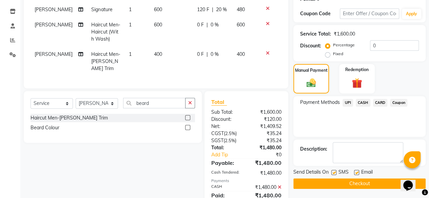
click at [356, 185] on button "Checkout" at bounding box center [359, 184] width 132 height 11
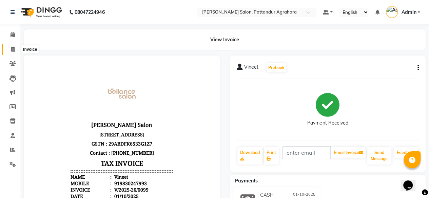
click at [13, 48] on icon at bounding box center [13, 49] width 4 height 5
select select "service"
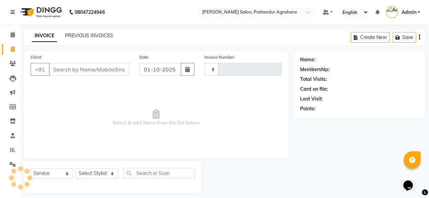
scroll to position [5, 0]
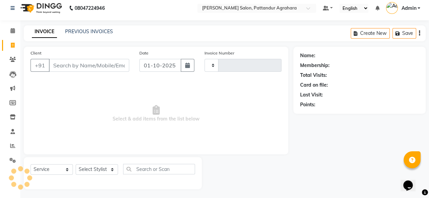
type input "0100"
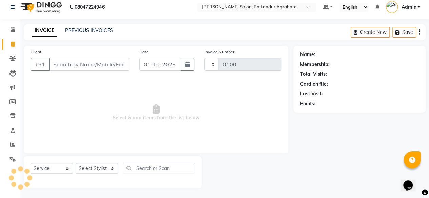
select select "9009"
click at [80, 33] on link "PREVIOUS INVOICES" at bounding box center [89, 30] width 48 height 6
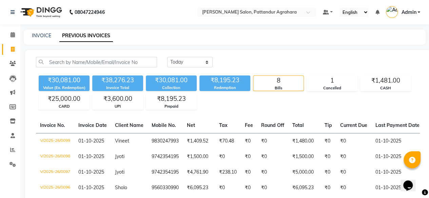
scroll to position [116, 0]
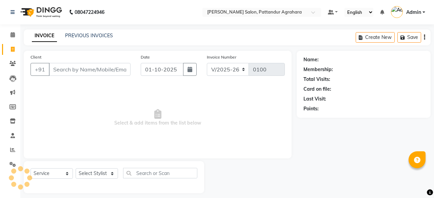
select select "9009"
select select "service"
click at [76, 33] on link "PREVIOUS INVOICES" at bounding box center [89, 36] width 48 height 6
